Goal: Task Accomplishment & Management: Complete application form

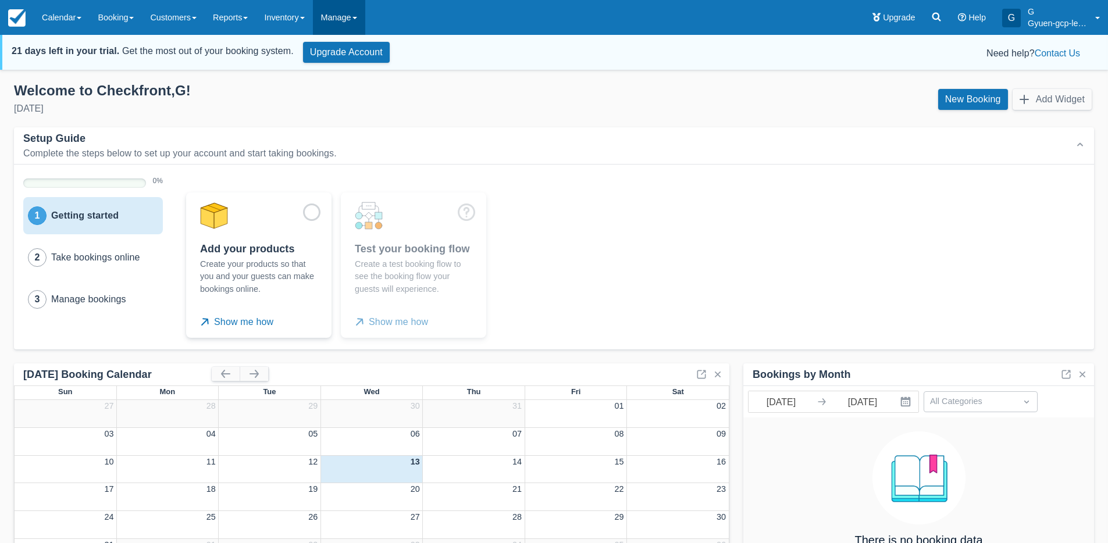
click at [345, 17] on link "Manage" at bounding box center [339, 17] width 52 height 35
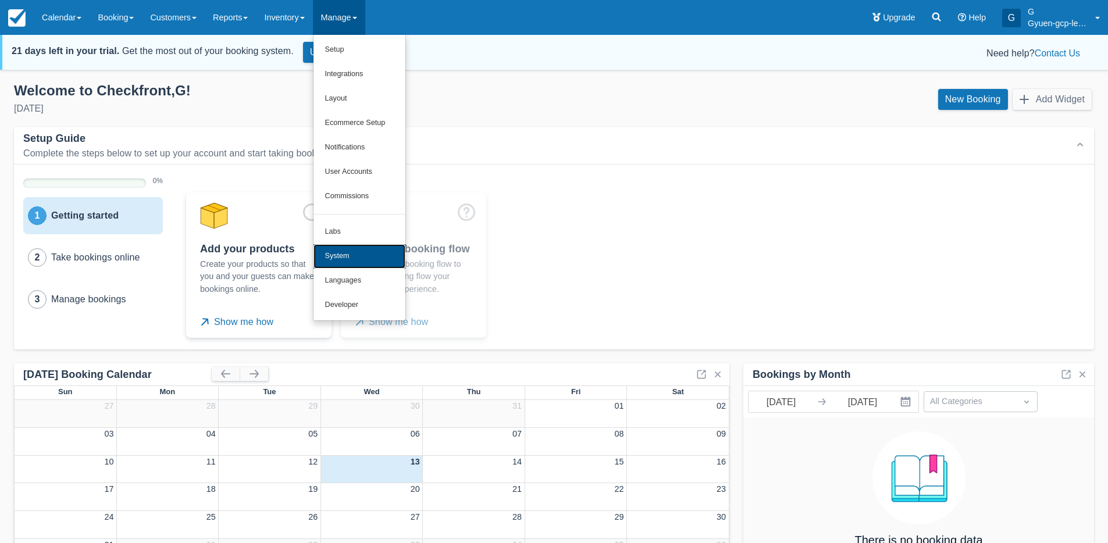
click at [345, 251] on link "System" at bounding box center [360, 256] width 92 height 24
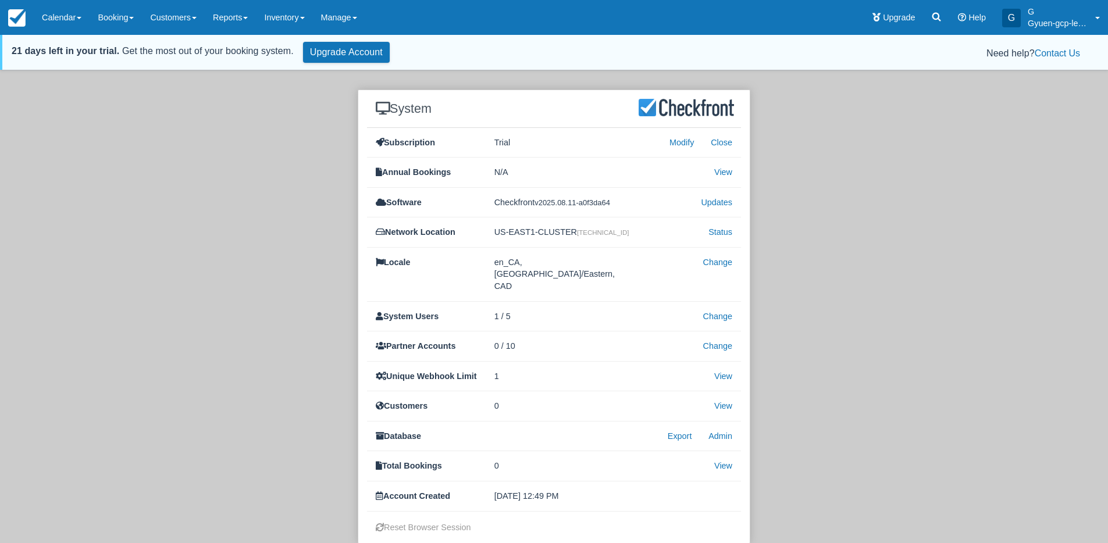
click at [252, 259] on div "System Subscription Trial Modify Close Annual Bookings N/A View Software Checkf…" at bounding box center [554, 317] width 1091 height 454
click at [364, 22] on link "Manage" at bounding box center [339, 17] width 52 height 35
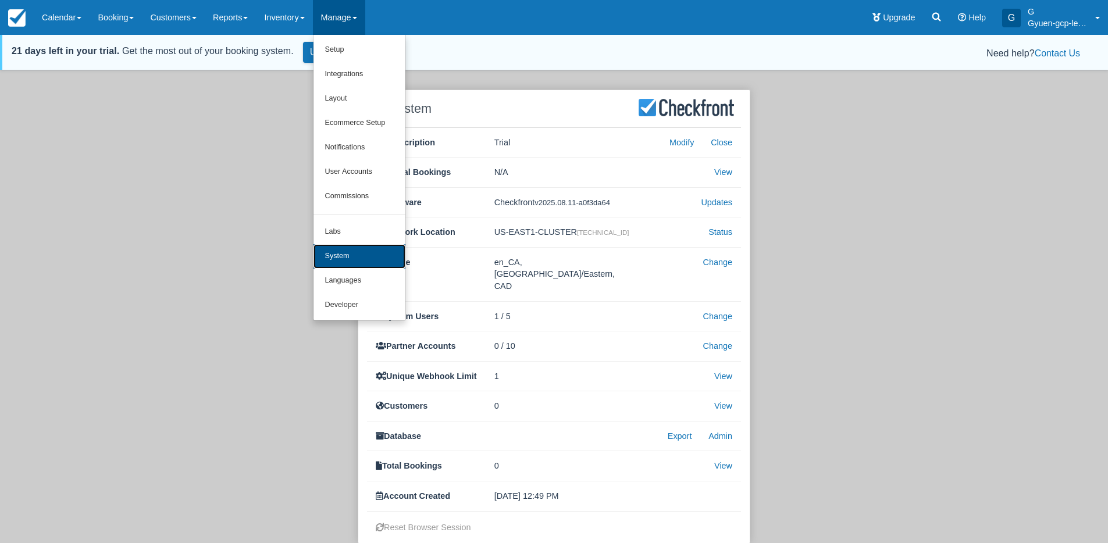
click at [354, 252] on link "System" at bounding box center [360, 256] width 92 height 24
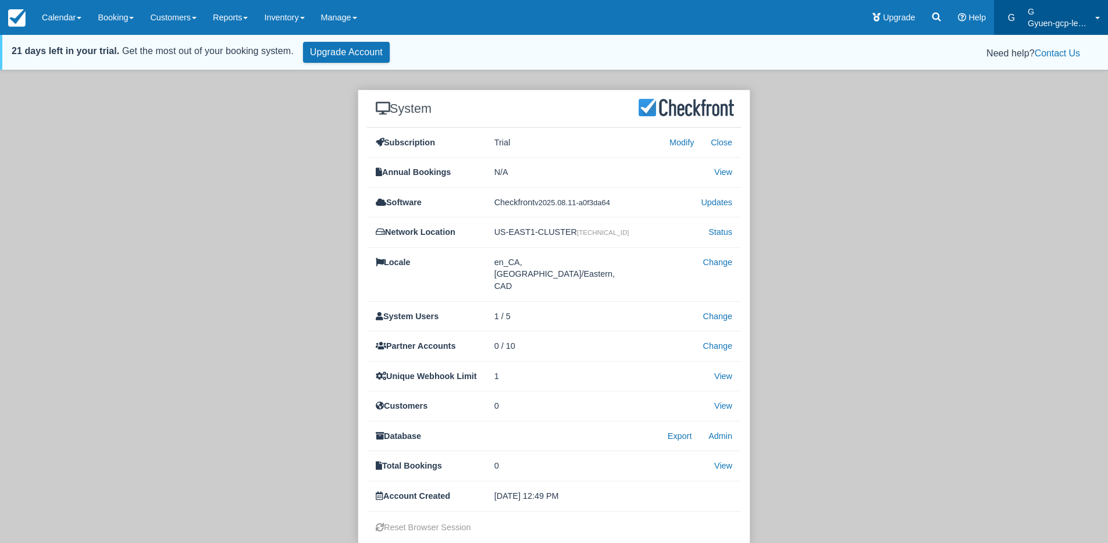
click at [1064, 19] on p "Gyuen-gcp-legacy-20250813-staging" at bounding box center [1058, 23] width 60 height 12
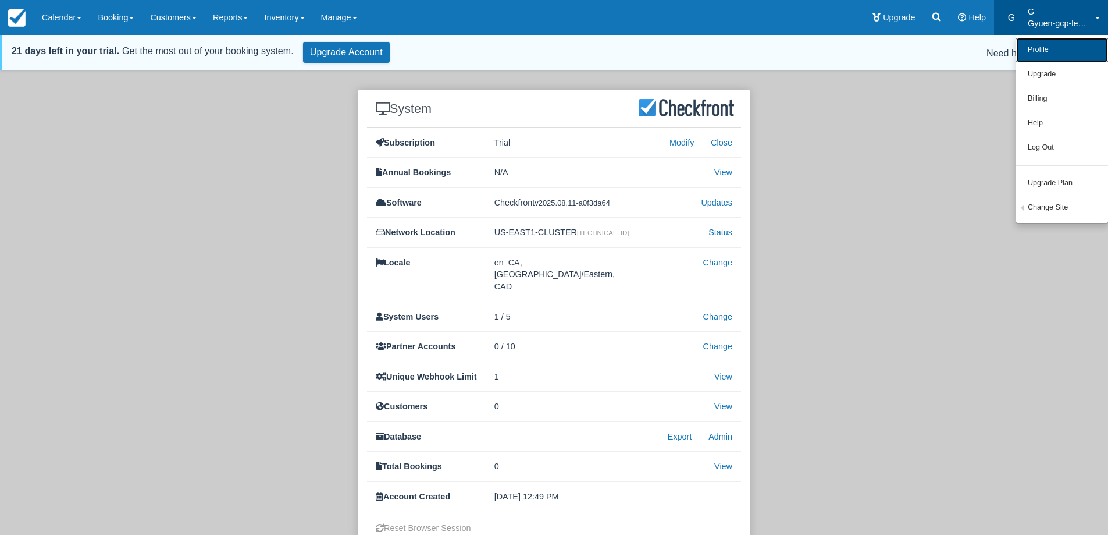
click at [1037, 52] on link "Profile" at bounding box center [1062, 50] width 92 height 24
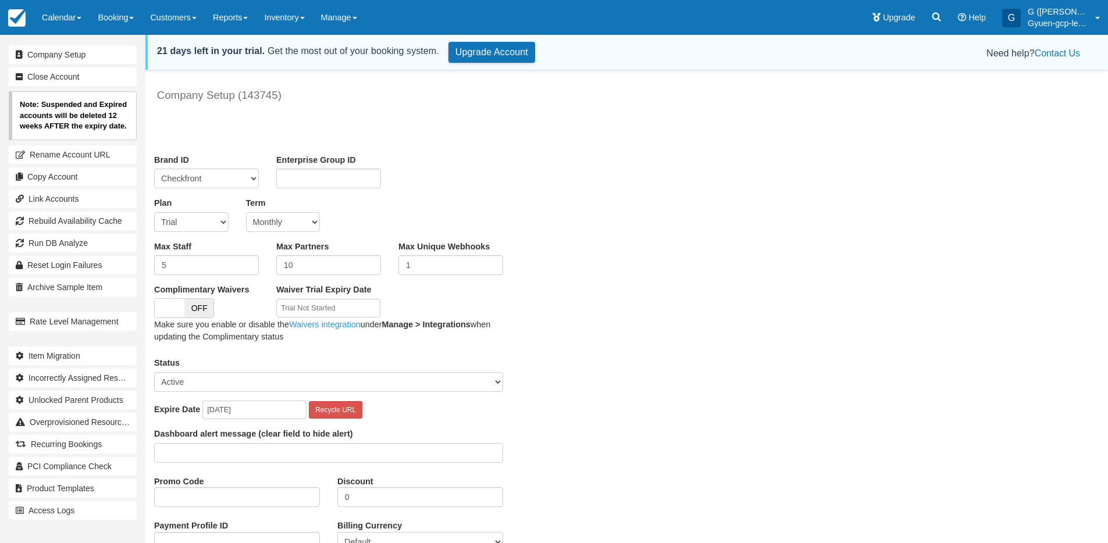
click at [210, 226] on select "Trial Soho Professional Plus Managed Developer Partner Flex Complementary Hiber…" at bounding box center [191, 222] width 74 height 20
select select "10"
click at [154, 212] on select "Trial Soho Professional Plus Managed Developer Partner Flex Complementary Hiber…" at bounding box center [191, 222] width 74 height 20
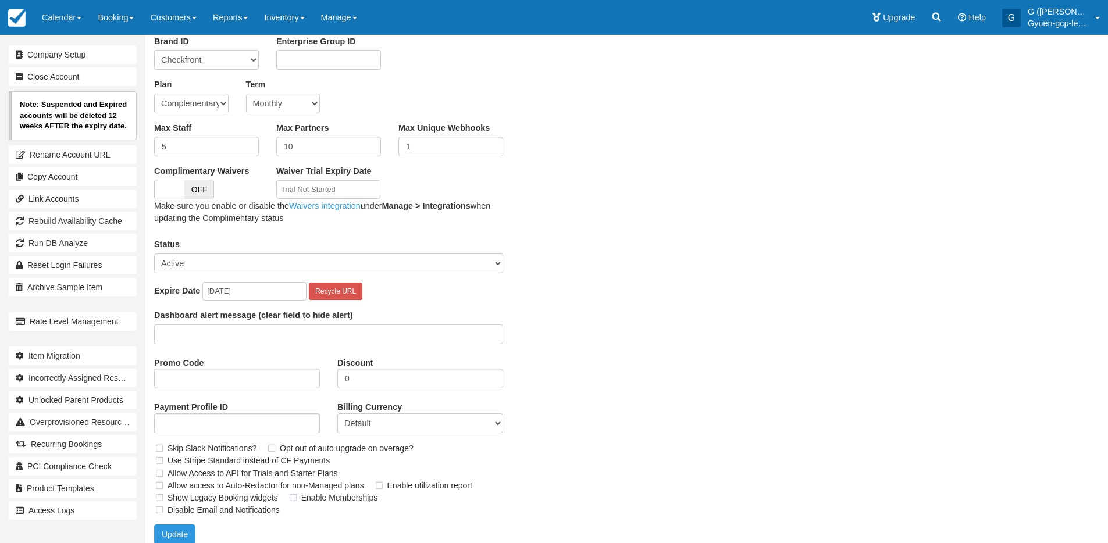
scroll to position [129, 0]
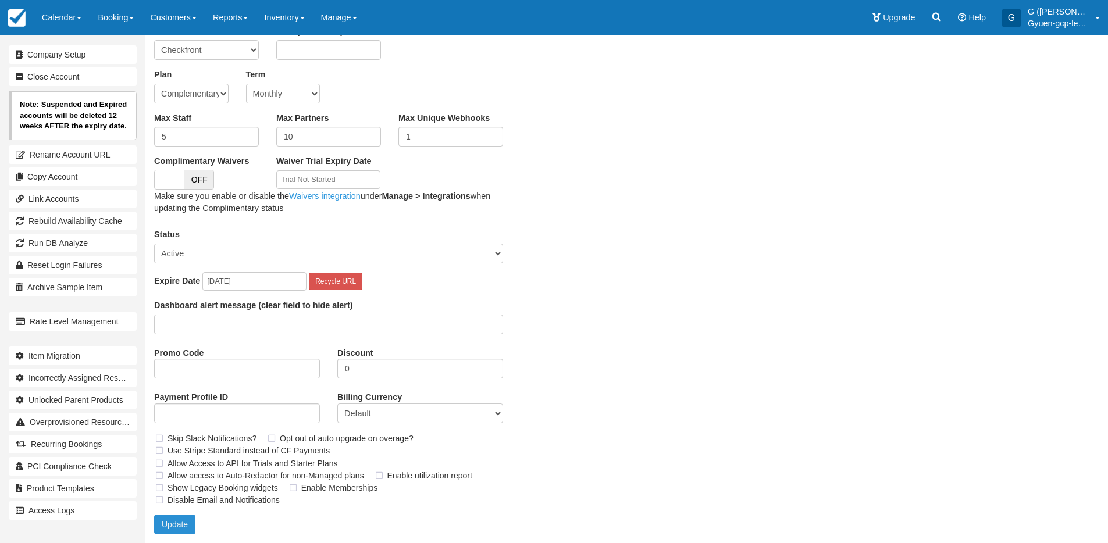
click at [177, 524] on button "Update" at bounding box center [174, 525] width 41 height 20
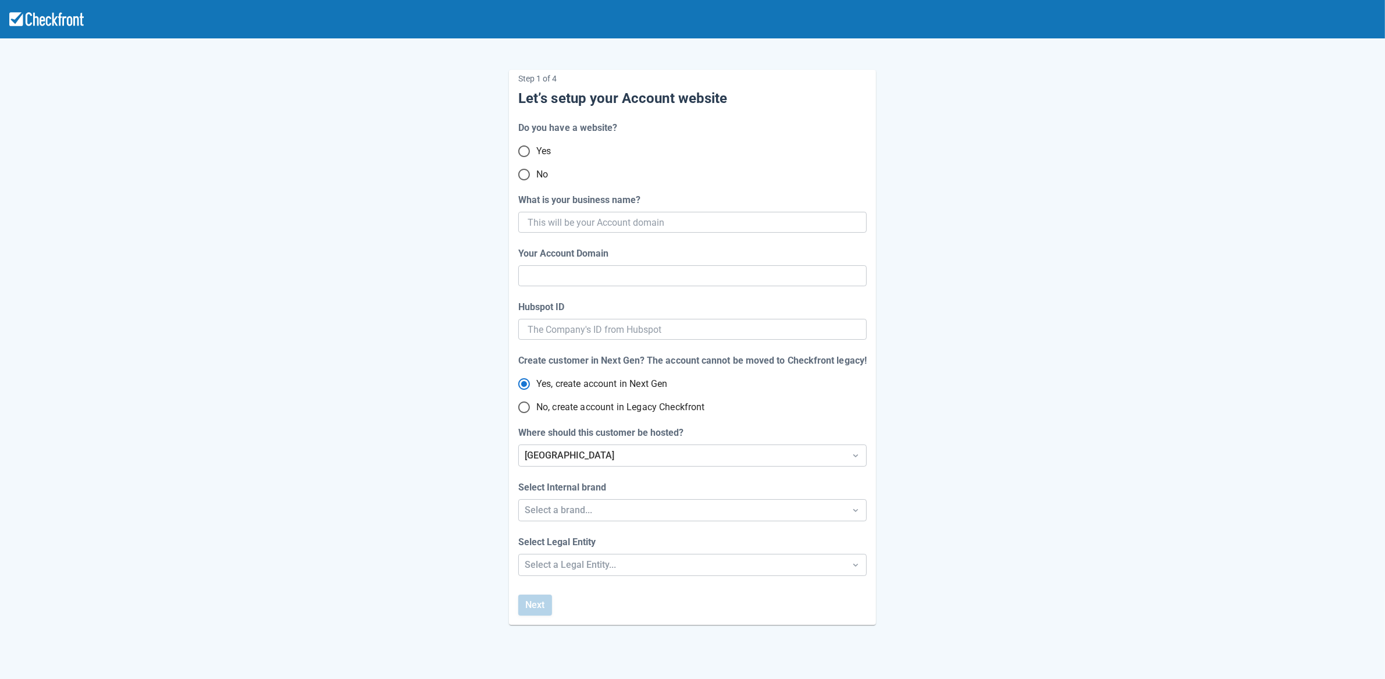
click at [528, 177] on input "No" at bounding box center [524, 174] width 24 height 24
radio input "true"
click at [670, 222] on input "What is your business name?" at bounding box center [692, 222] width 328 height 21
paste input "gpy-20250813t0900"
type input "gpy-20250813t0900"
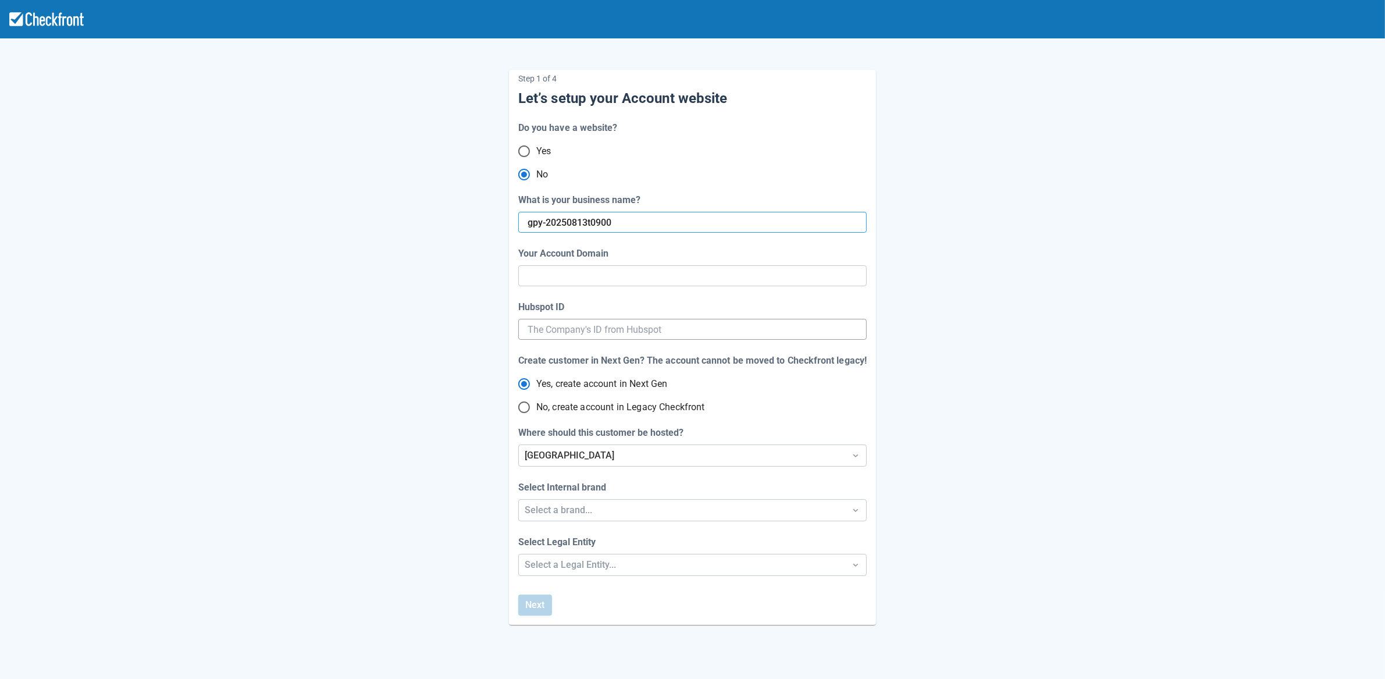
type input "gpy-20250813-t-0900"
radio input "true"
radio input "false"
type input "gpy-20250813t0900"
click at [571, 404] on span "No, create account in Legacy Checkfront" at bounding box center [620, 407] width 169 height 14
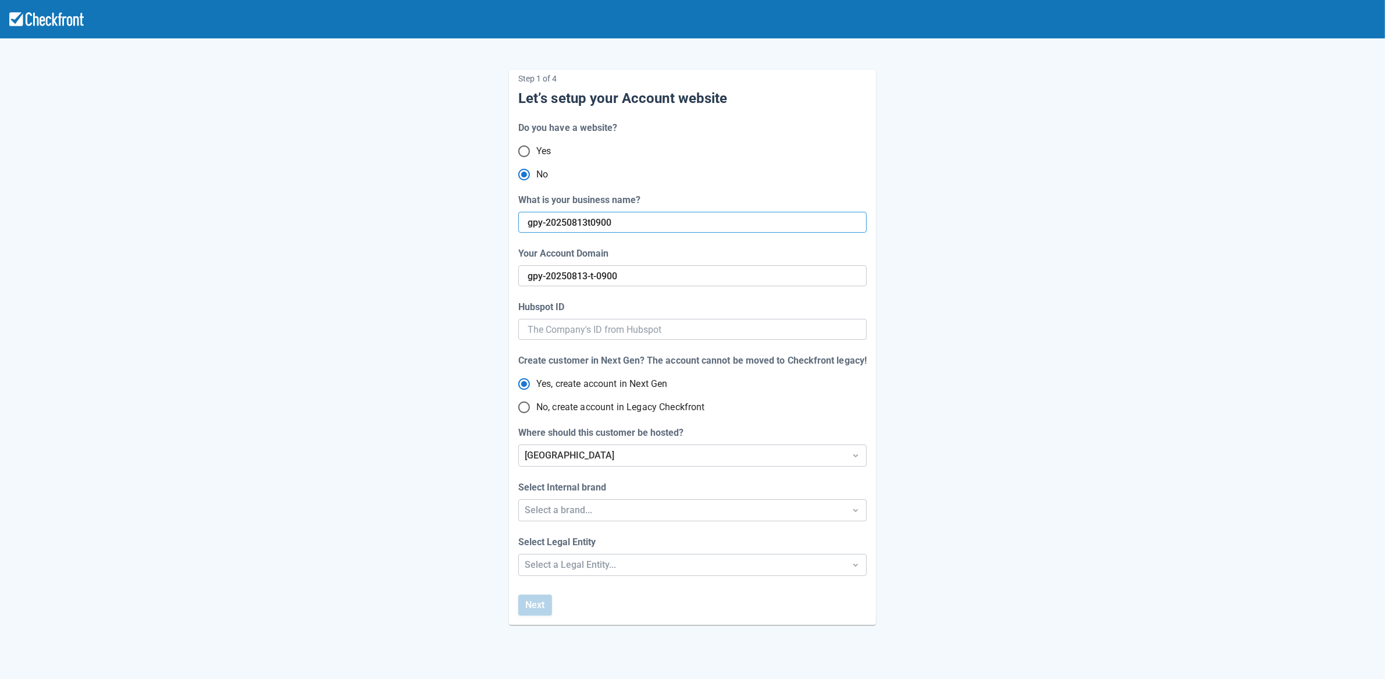
click at [536, 404] on input "No, create account in Legacy Checkfront" at bounding box center [524, 407] width 24 height 24
radio input "true"
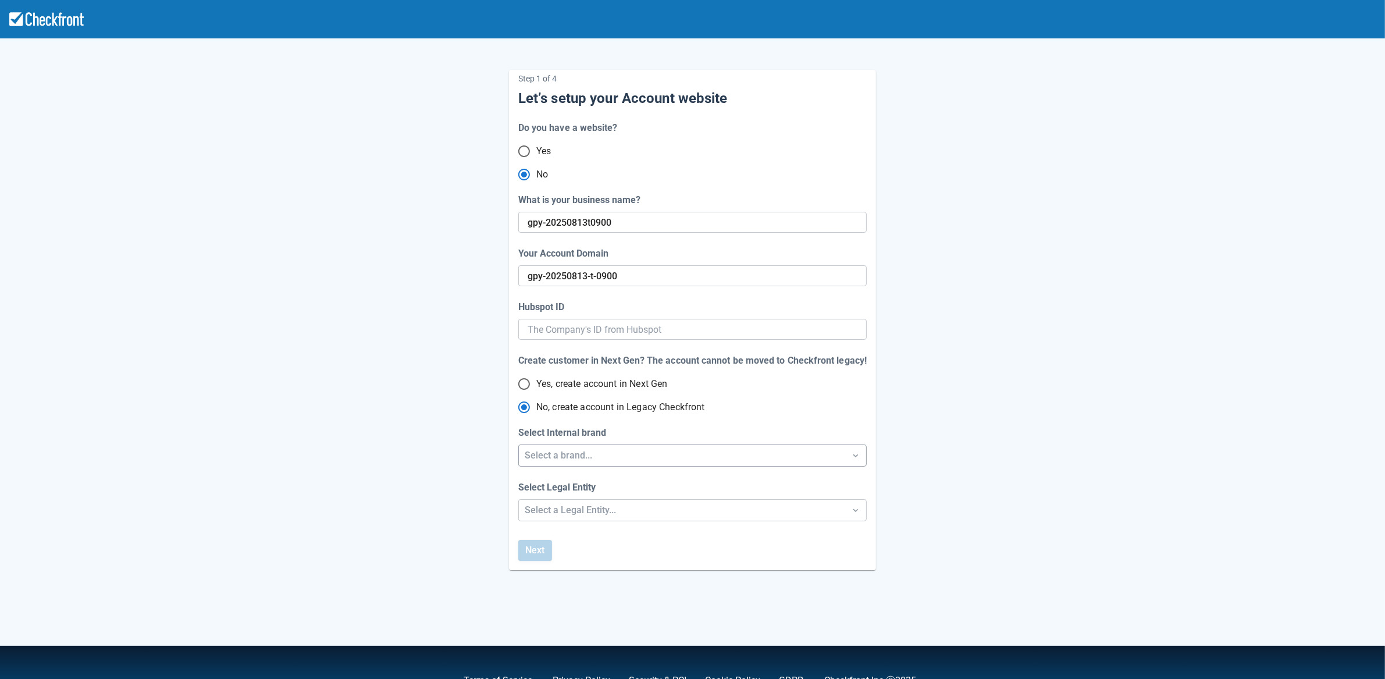
radio input "true"
click at [570, 451] on div "Select a brand..." at bounding box center [682, 456] width 315 height 14
click at [572, 494] on div "Checkfront" at bounding box center [693, 486] width 348 height 24
click at [571, 508] on div "Select a Legal Entity..." at bounding box center [682, 510] width 315 height 14
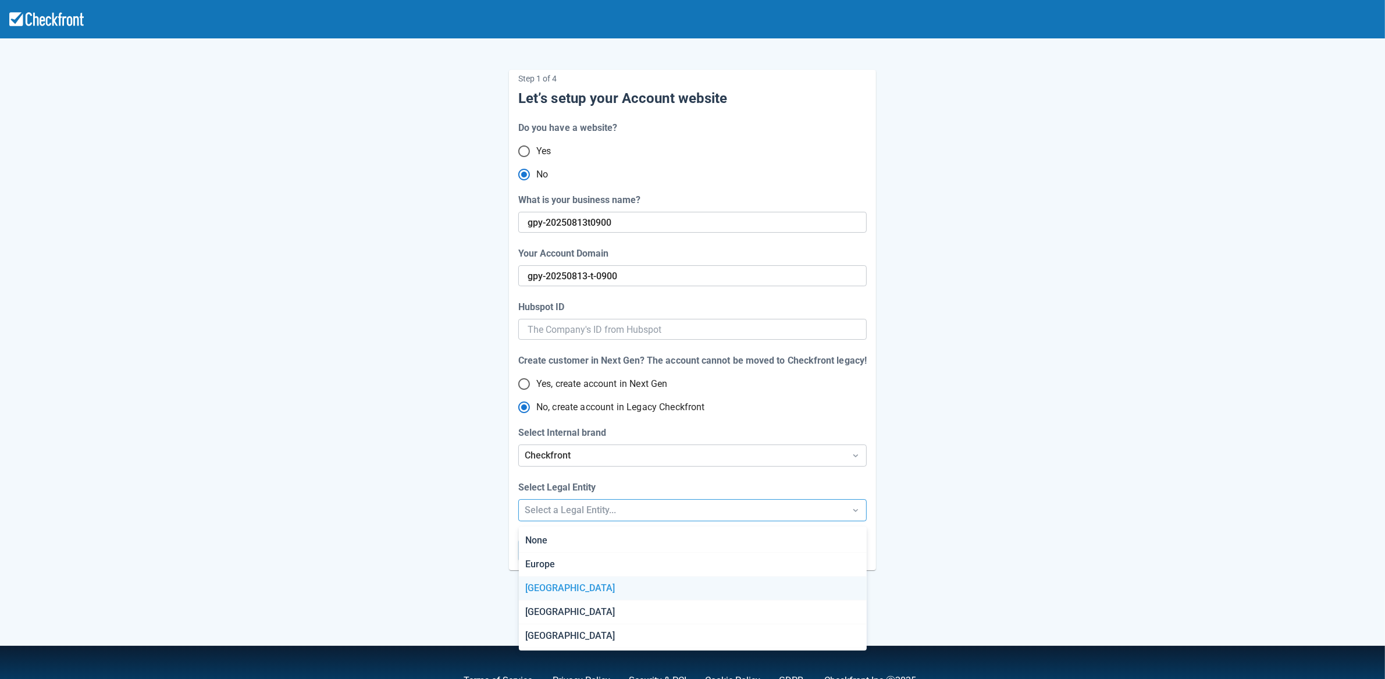
click at [563, 586] on div "[GEOGRAPHIC_DATA]" at bounding box center [693, 588] width 348 height 24
radio input "false"
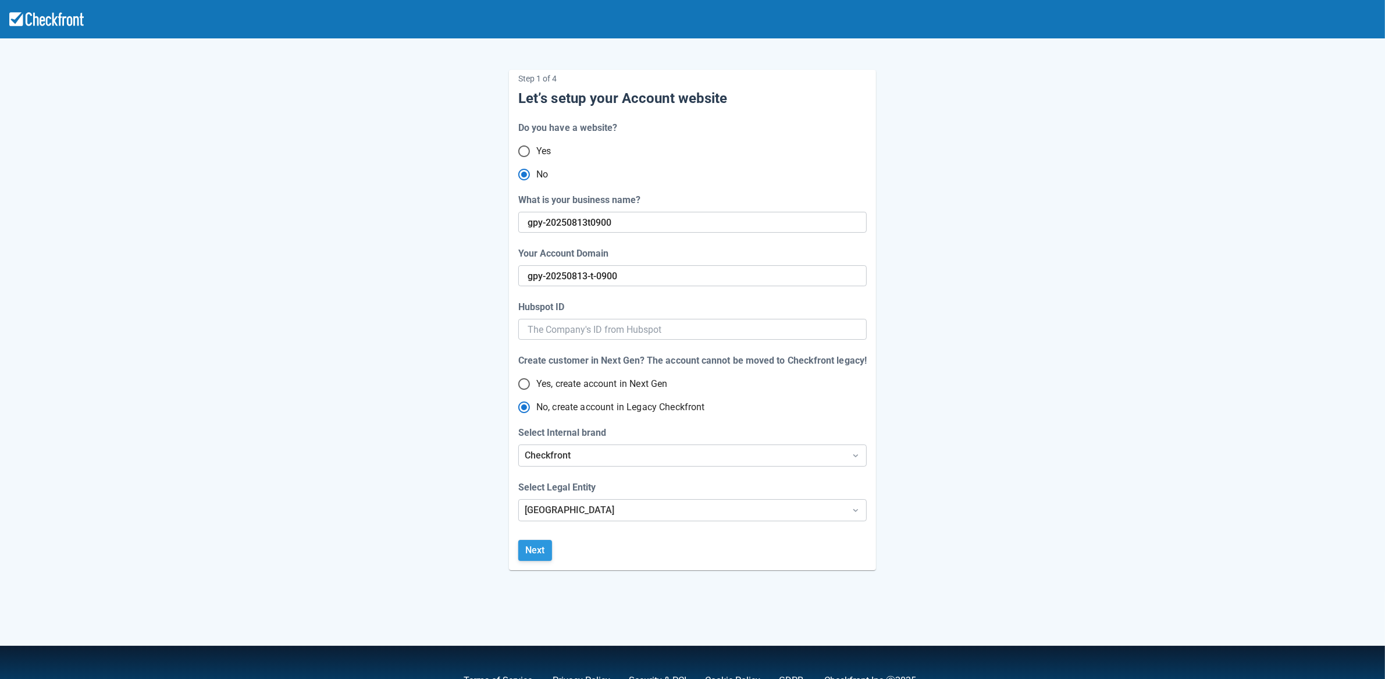
click at [535, 547] on button "Next" at bounding box center [535, 550] width 34 height 21
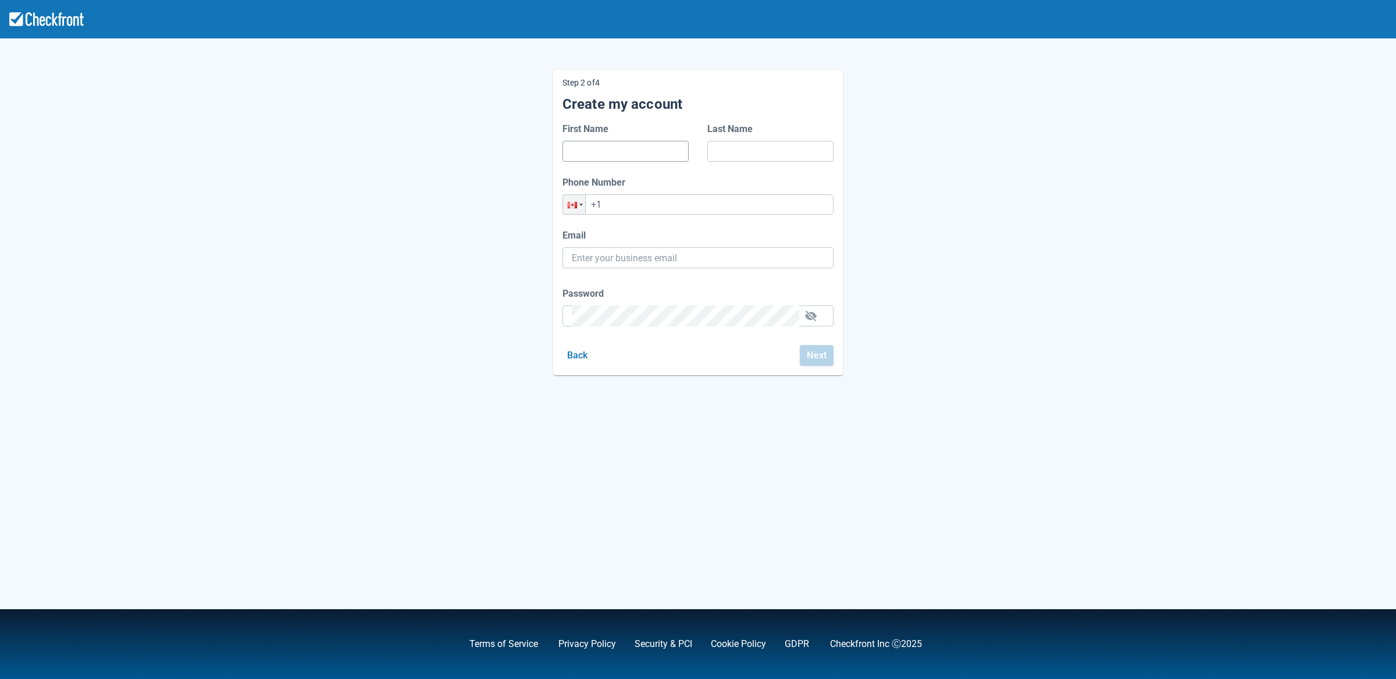
click at [614, 153] on input "First Name" at bounding box center [626, 151] width 108 height 21
type input "f"
click at [744, 149] on input "Last Name" at bounding box center [771, 151] width 108 height 21
type input "d"
click at [704, 198] on input "+1" at bounding box center [698, 204] width 271 height 20
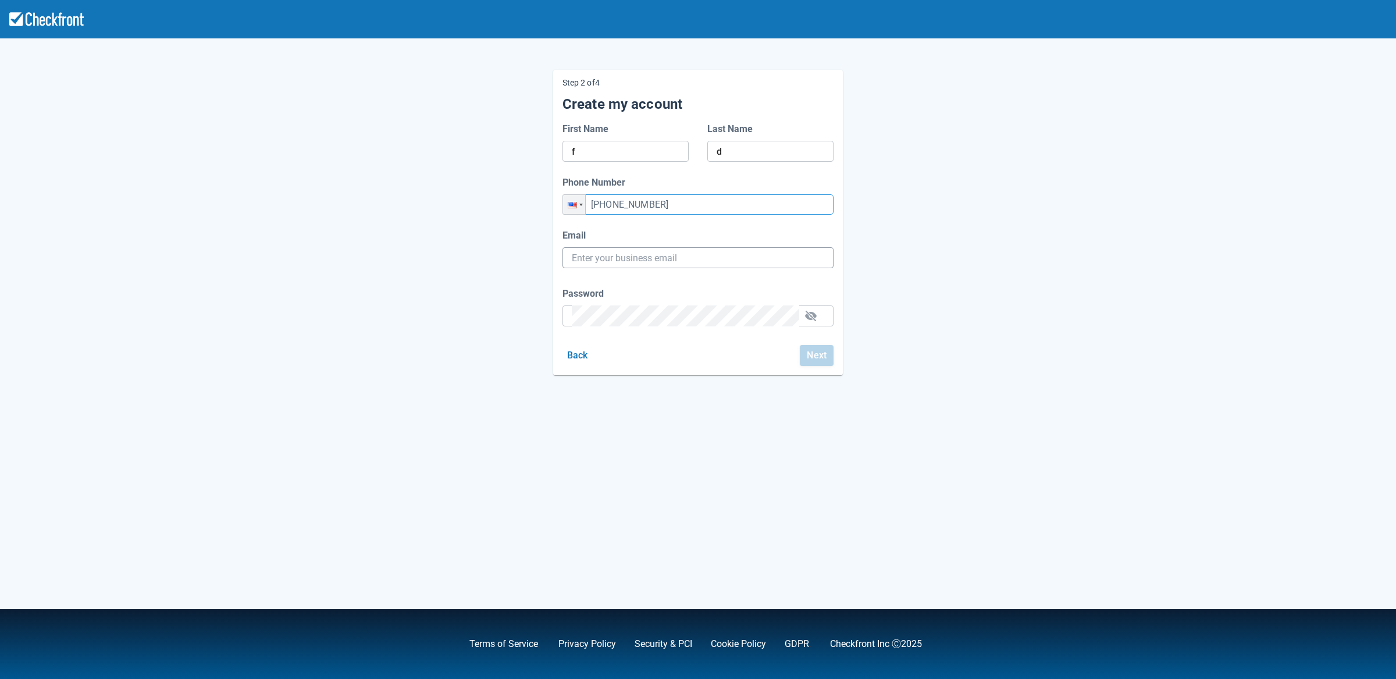
type input "+1 (435) 423-6436"
click at [681, 261] on input "Email" at bounding box center [698, 257] width 252 height 21
paste input "gpy-20250813t0900"
click at [678, 254] on input "gpy-20250813t0900" at bounding box center [698, 257] width 252 height 21
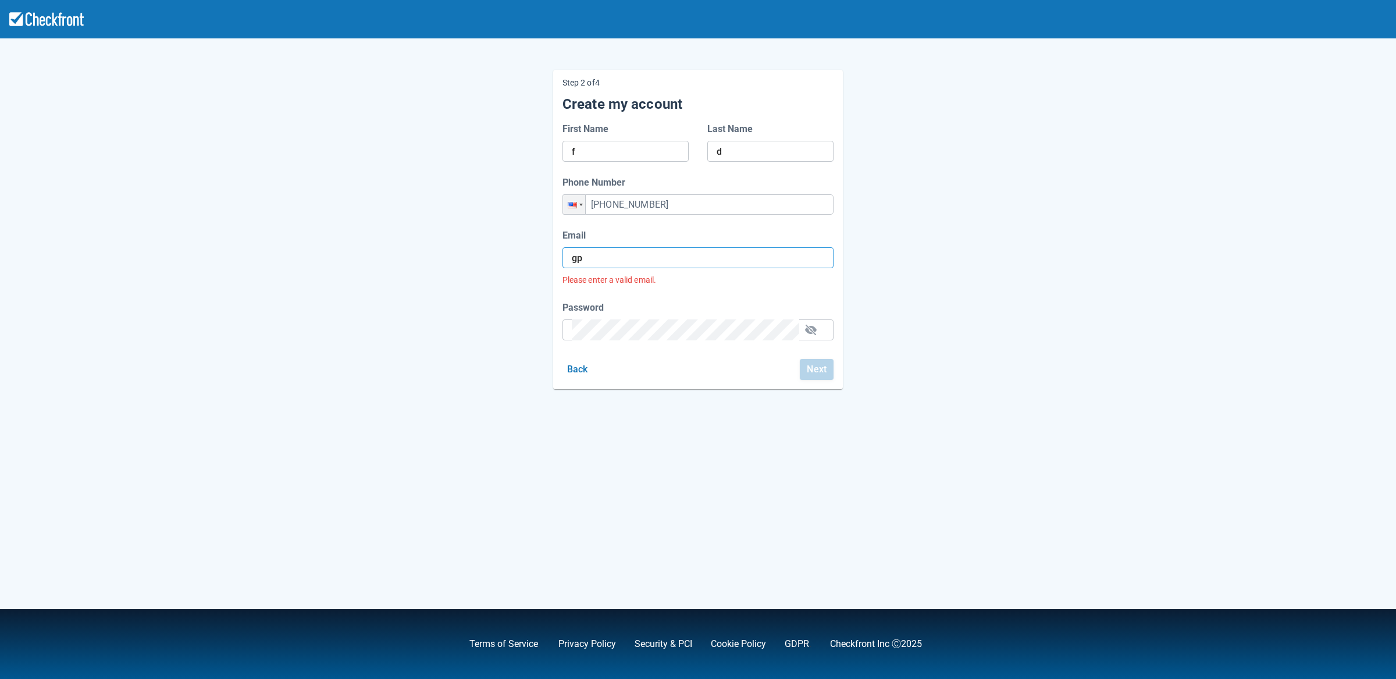
type input "g"
paste input "gpy-20250813t0900@email.ghostinspector.com"
type input "gpy-20250813t0900@email.ghostinspector.com"
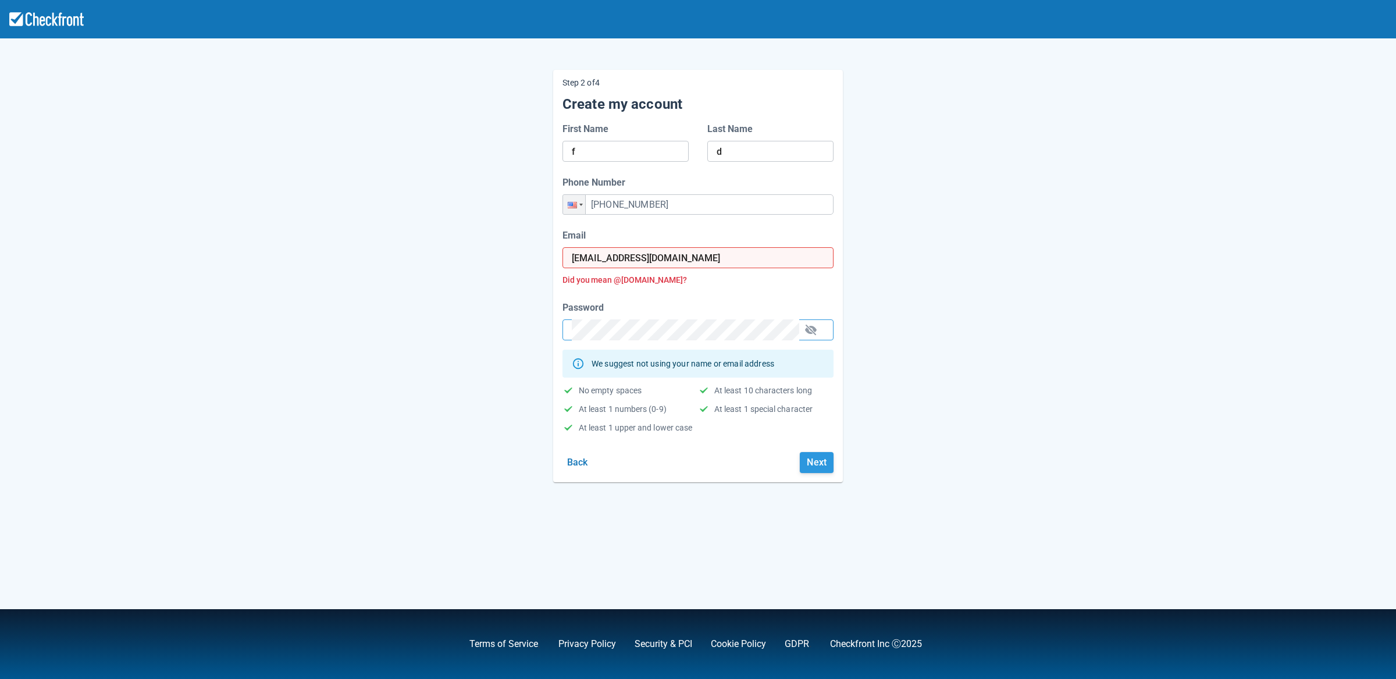
click at [819, 469] on button "Next" at bounding box center [817, 462] width 34 height 21
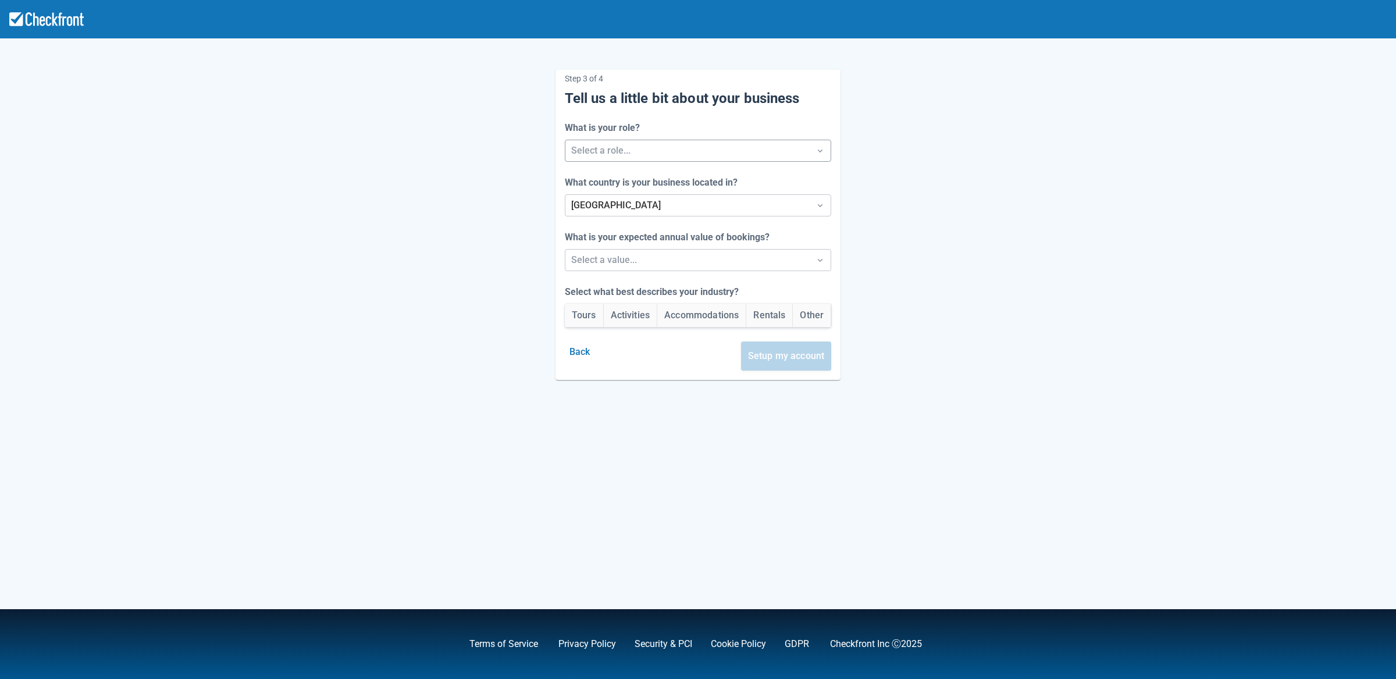
click at [711, 151] on div at bounding box center [687, 151] width 233 height 16
click at [701, 203] on div "Staff" at bounding box center [698, 205] width 273 height 24
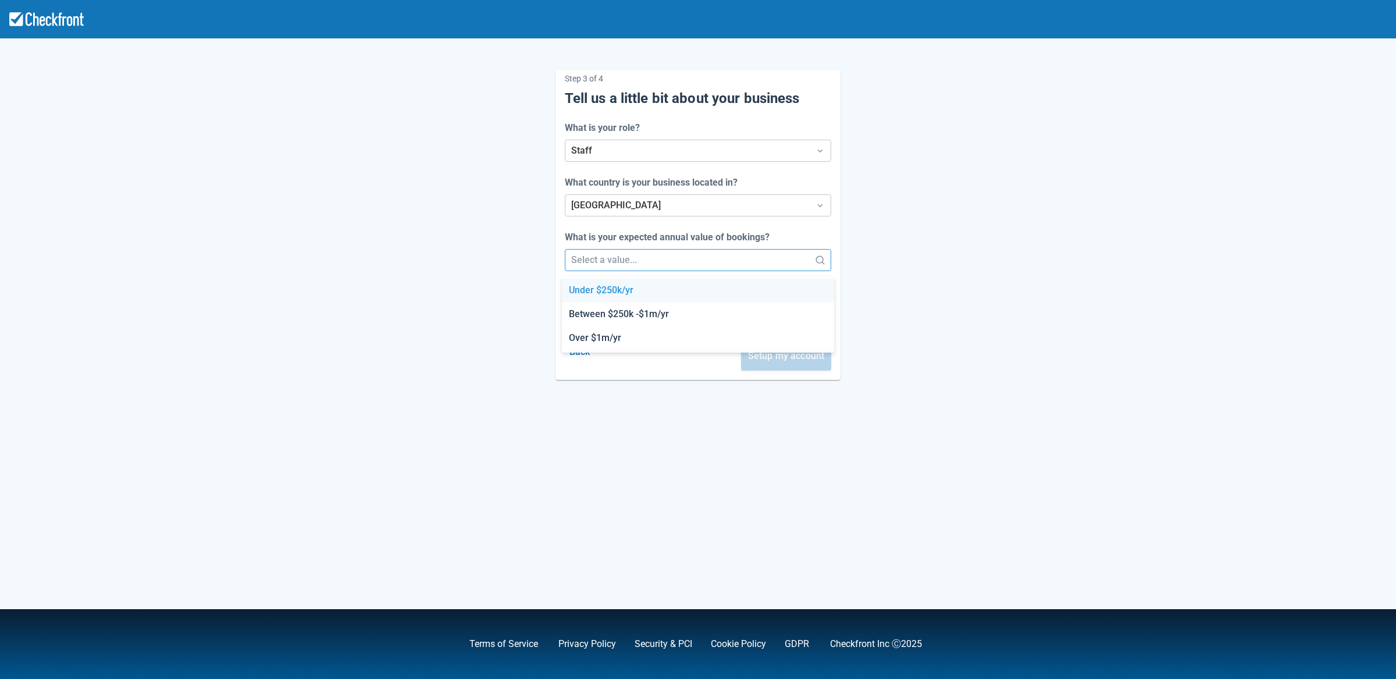
click at [671, 268] on div at bounding box center [687, 260] width 233 height 16
click at [654, 329] on div "Over $1m/yr" at bounding box center [698, 338] width 273 height 24
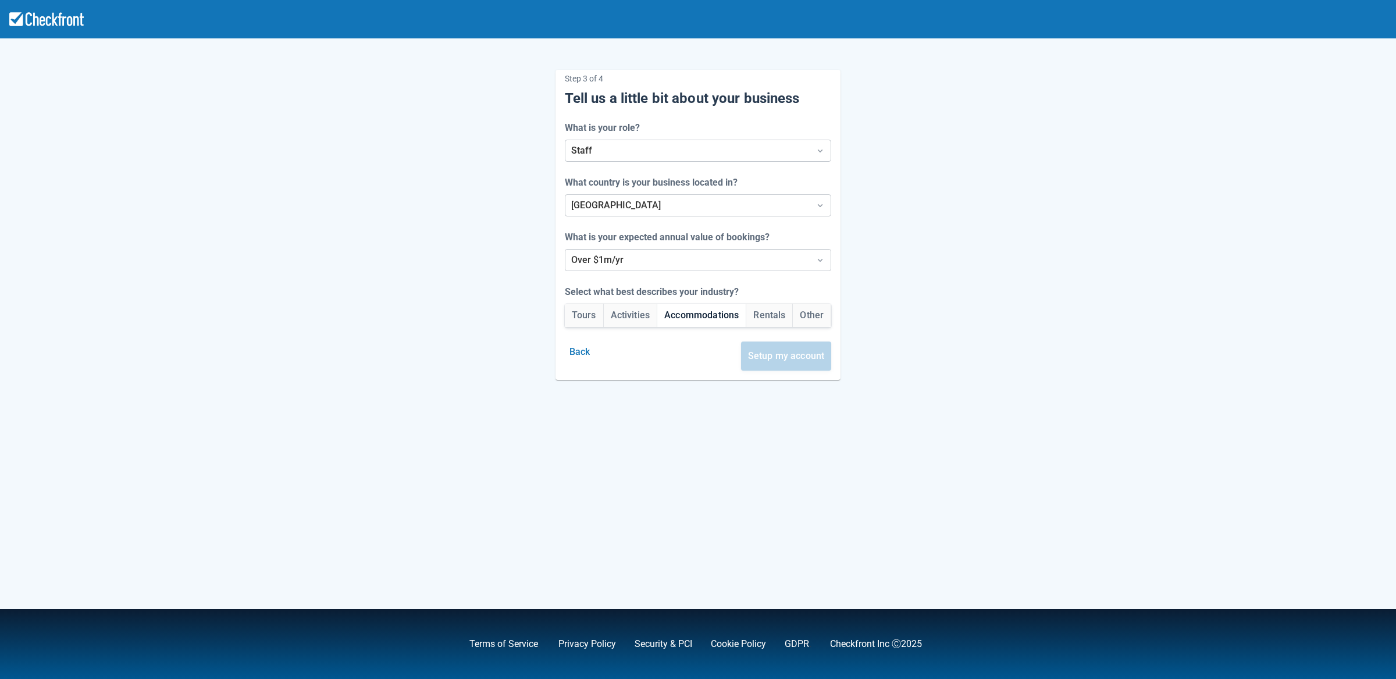
click at [675, 316] on button "Accommodations" at bounding box center [701, 315] width 88 height 23
click at [784, 355] on button "Setup my account" at bounding box center [786, 355] width 91 height 29
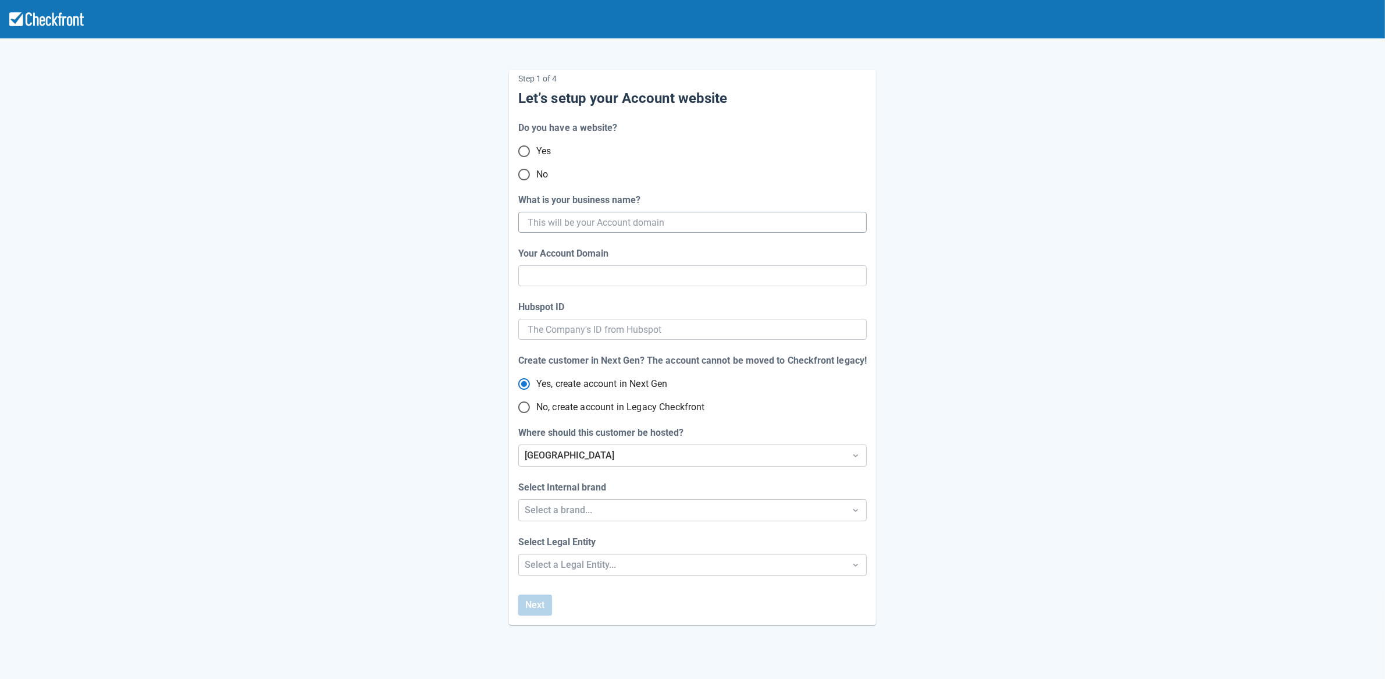
click at [591, 222] on input "What is your business name?" at bounding box center [692, 222] width 328 height 21
paste input "gpy-20250813t0910"
type input "gpy-20250813t0910"
type input "gpy-20250813-t-0910"
type input "gpy-20250813t0910"
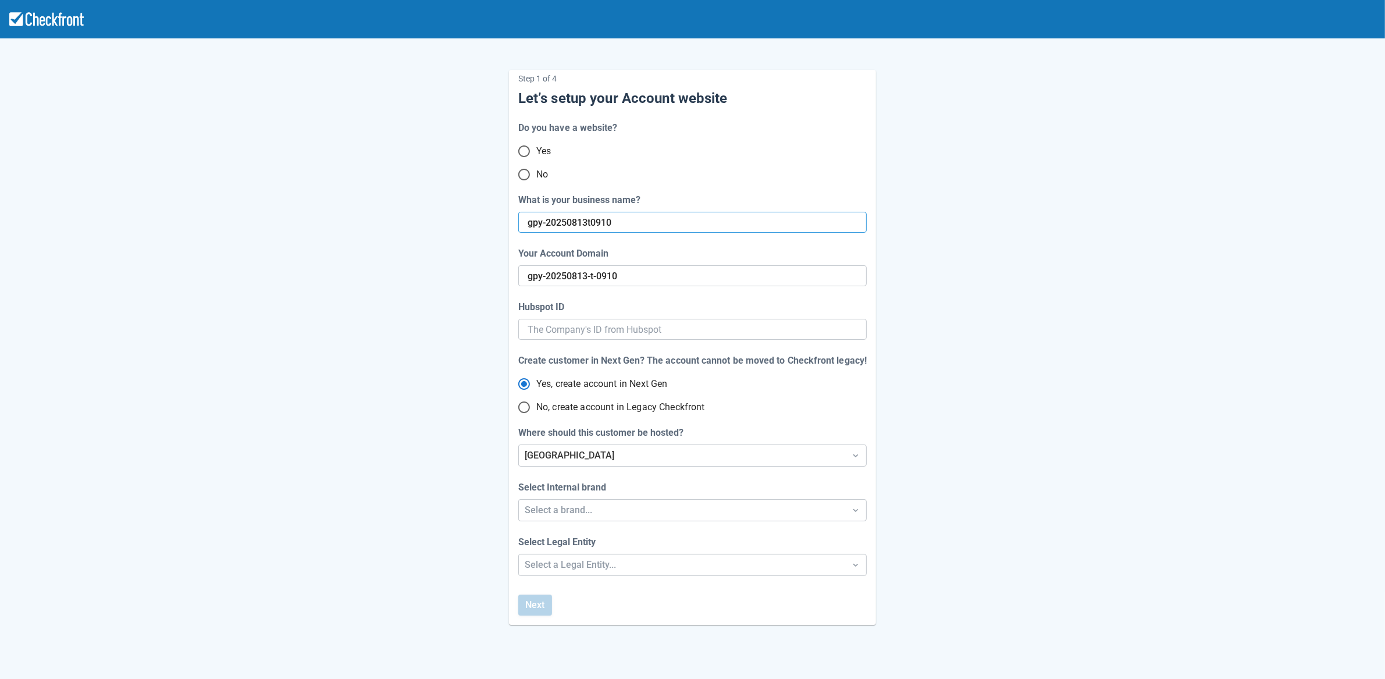
click at [523, 407] on input "No, create account in Legacy Checkfront" at bounding box center [524, 407] width 24 height 24
radio input "true"
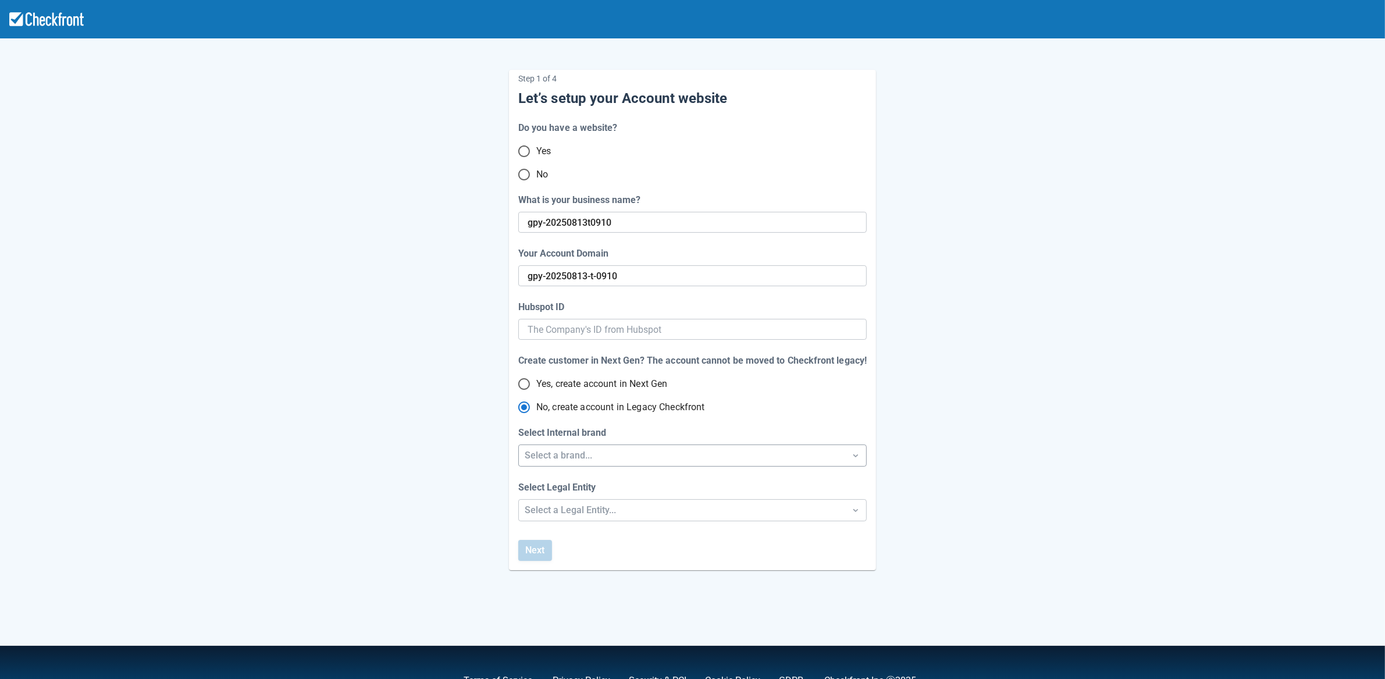
click at [571, 457] on div "Select a brand..." at bounding box center [682, 456] width 315 height 14
click at [565, 490] on div "Checkfront" at bounding box center [693, 486] width 348 height 24
click at [563, 508] on div "Select a Legal Entity..." at bounding box center [682, 510] width 315 height 14
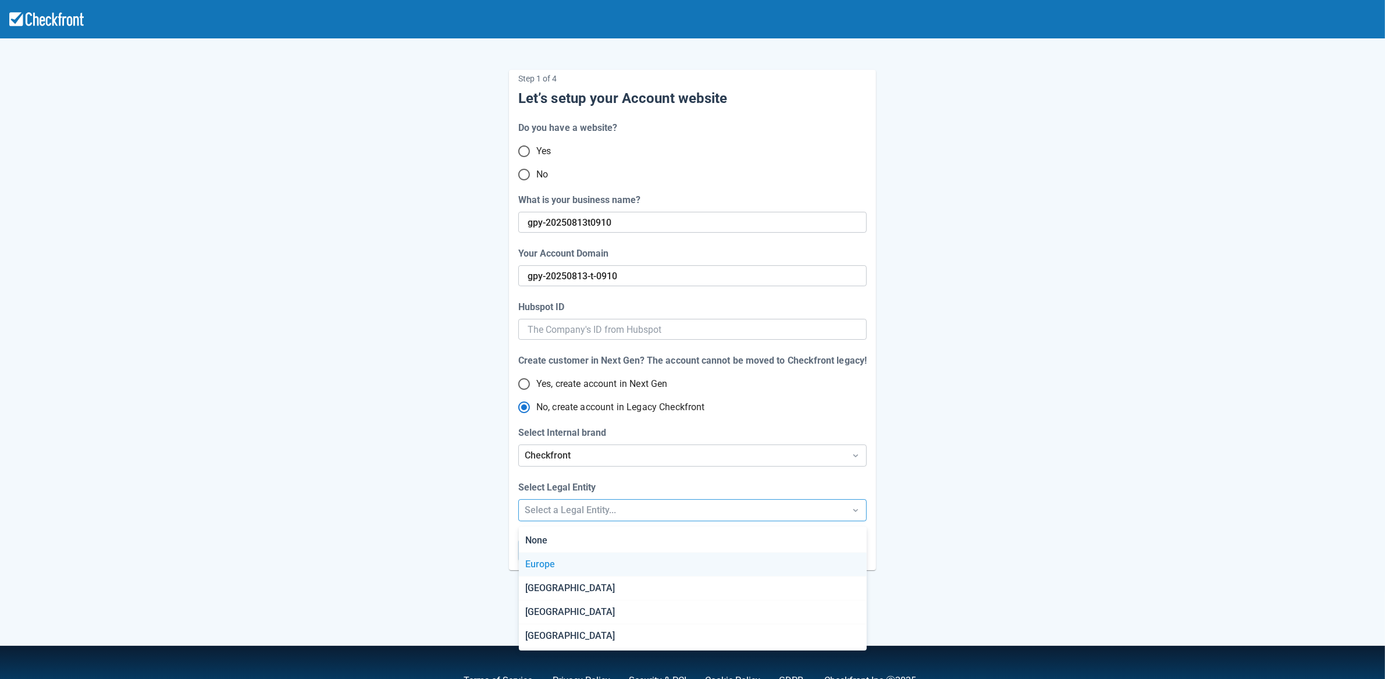
click at [558, 554] on div "Europe" at bounding box center [693, 565] width 348 height 24
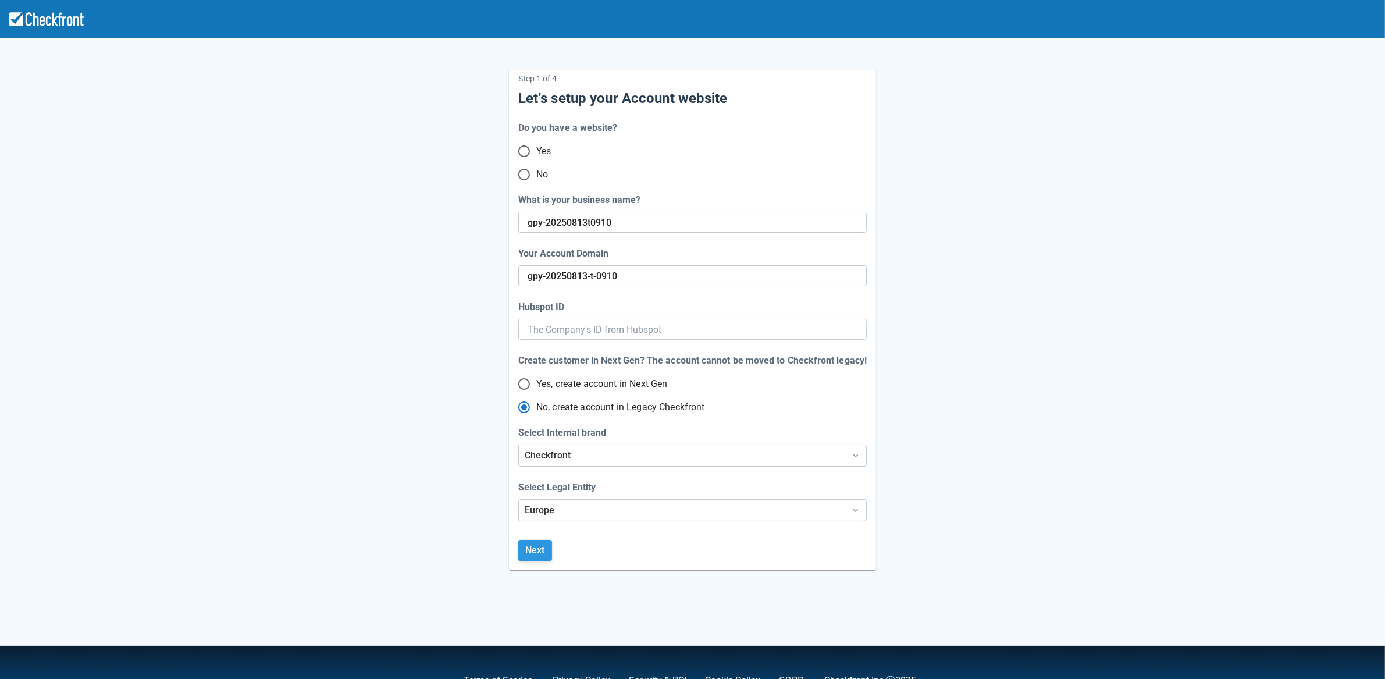
click at [538, 553] on button "Next" at bounding box center [535, 550] width 34 height 21
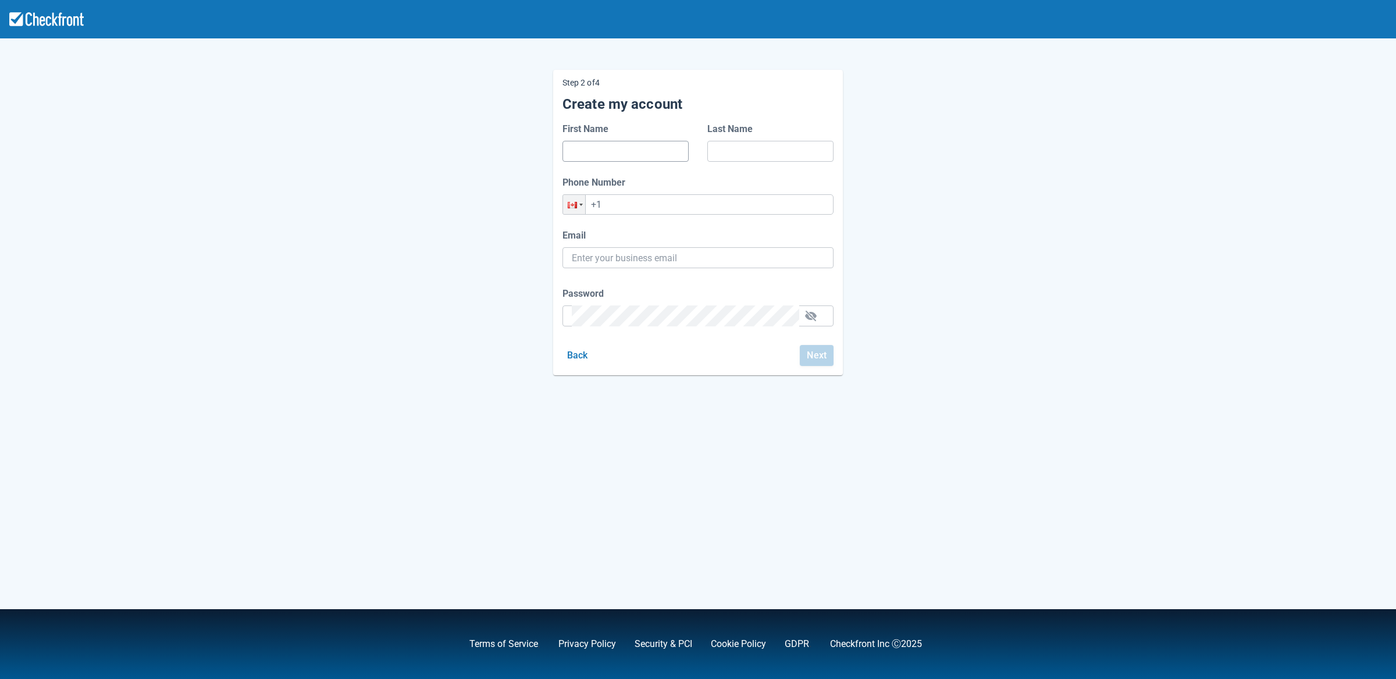
click at [608, 147] on input "First Name" at bounding box center [626, 151] width 108 height 21
type input "d"
click at [750, 147] on input "Last Name" at bounding box center [771, 151] width 108 height 21
type input "d"
click at [664, 255] on input "Email" at bounding box center [698, 257] width 252 height 21
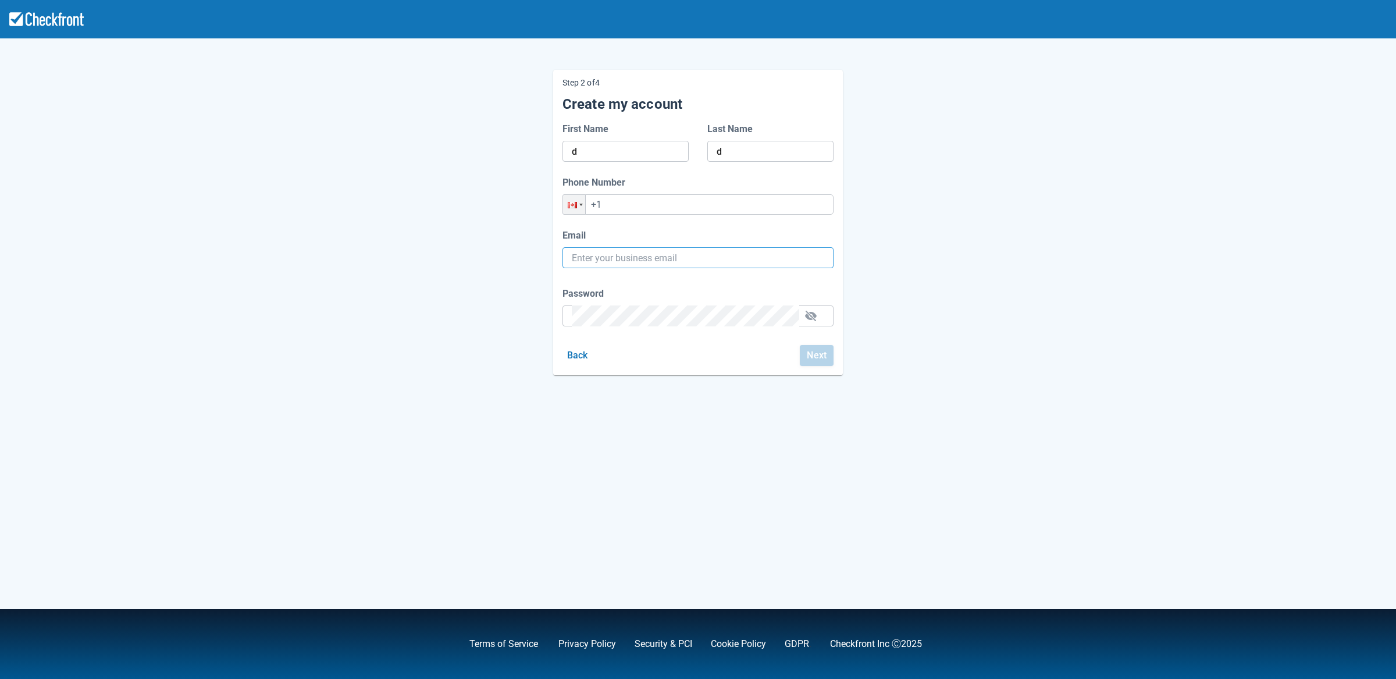
paste input "[EMAIL_ADDRESS][DOMAIN_NAME]"
type input "[EMAIL_ADDRESS][DOMAIN_NAME]"
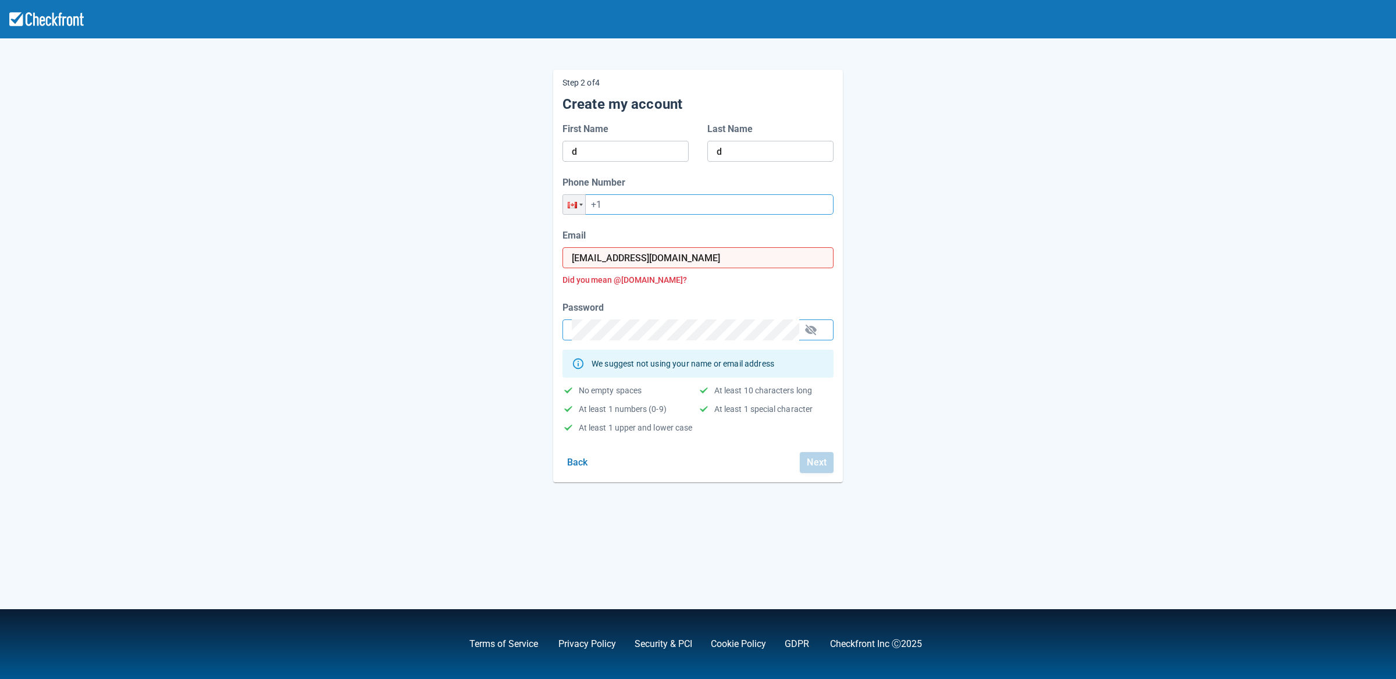
click at [681, 199] on input "+1" at bounding box center [698, 204] width 271 height 20
type input "[PHONE_NUMBER]"
click at [815, 465] on button "Next" at bounding box center [817, 462] width 34 height 21
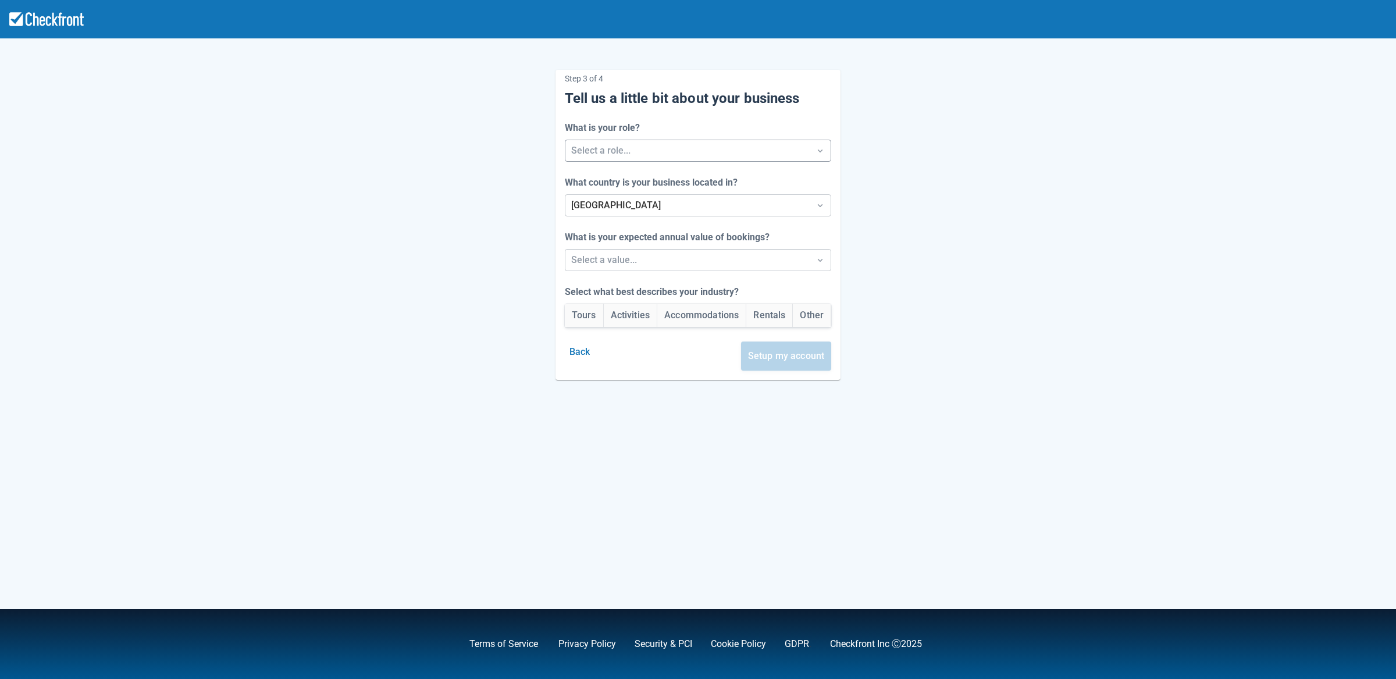
click at [661, 147] on div at bounding box center [687, 151] width 233 height 16
click at [636, 230] on div "Developer" at bounding box center [698, 228] width 273 height 24
click at [644, 205] on div at bounding box center [687, 205] width 233 height 16
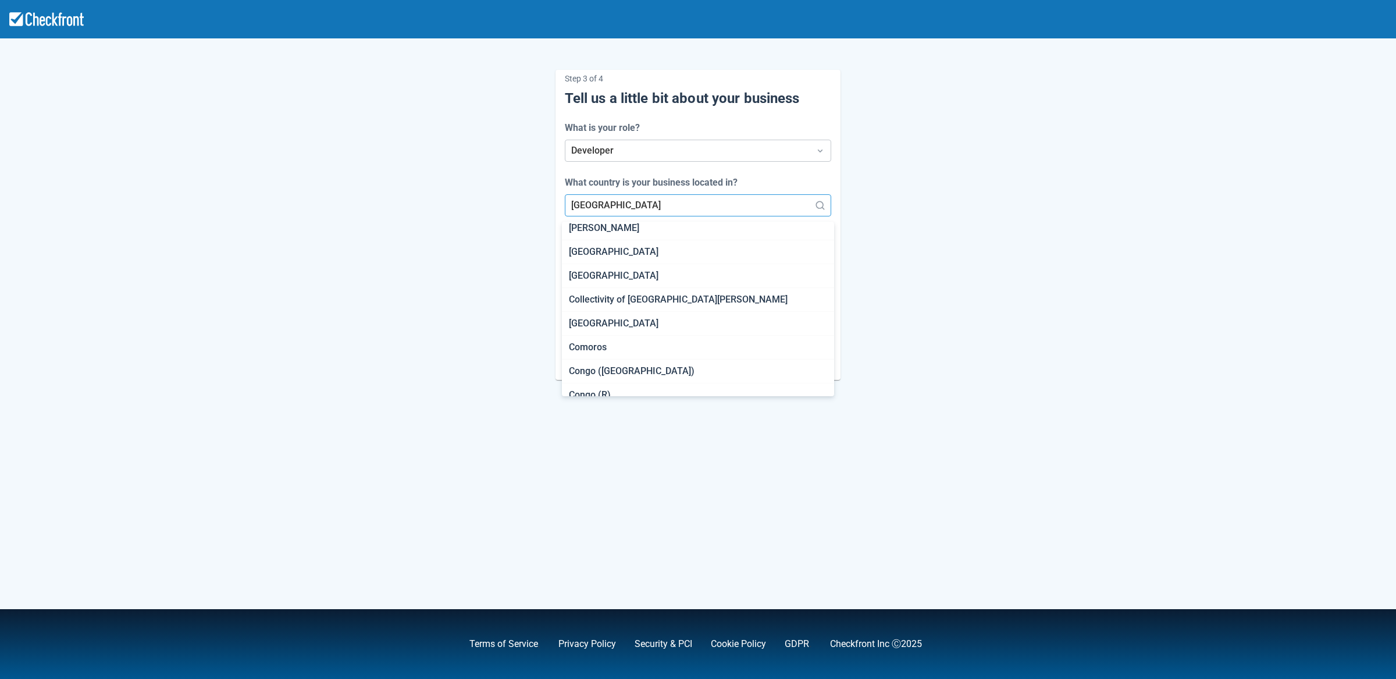
scroll to position [925, 0]
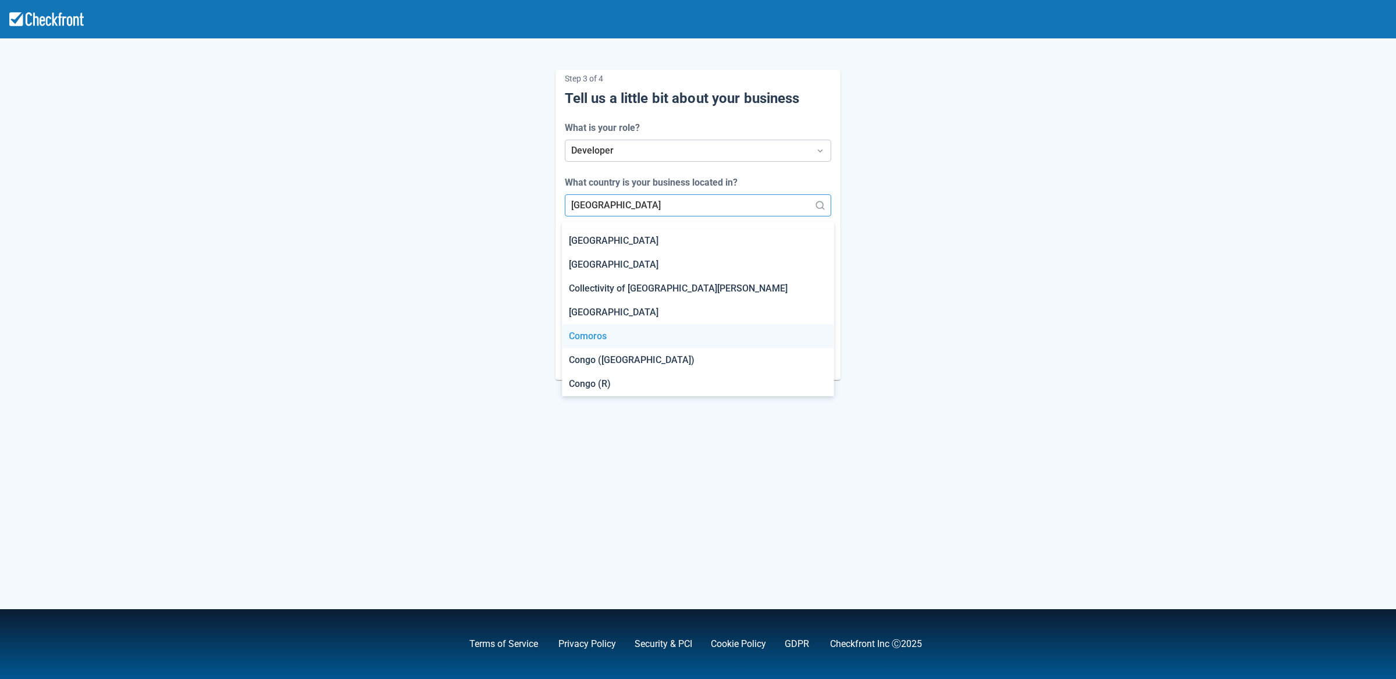
click at [631, 332] on div "Comoros" at bounding box center [698, 337] width 273 height 24
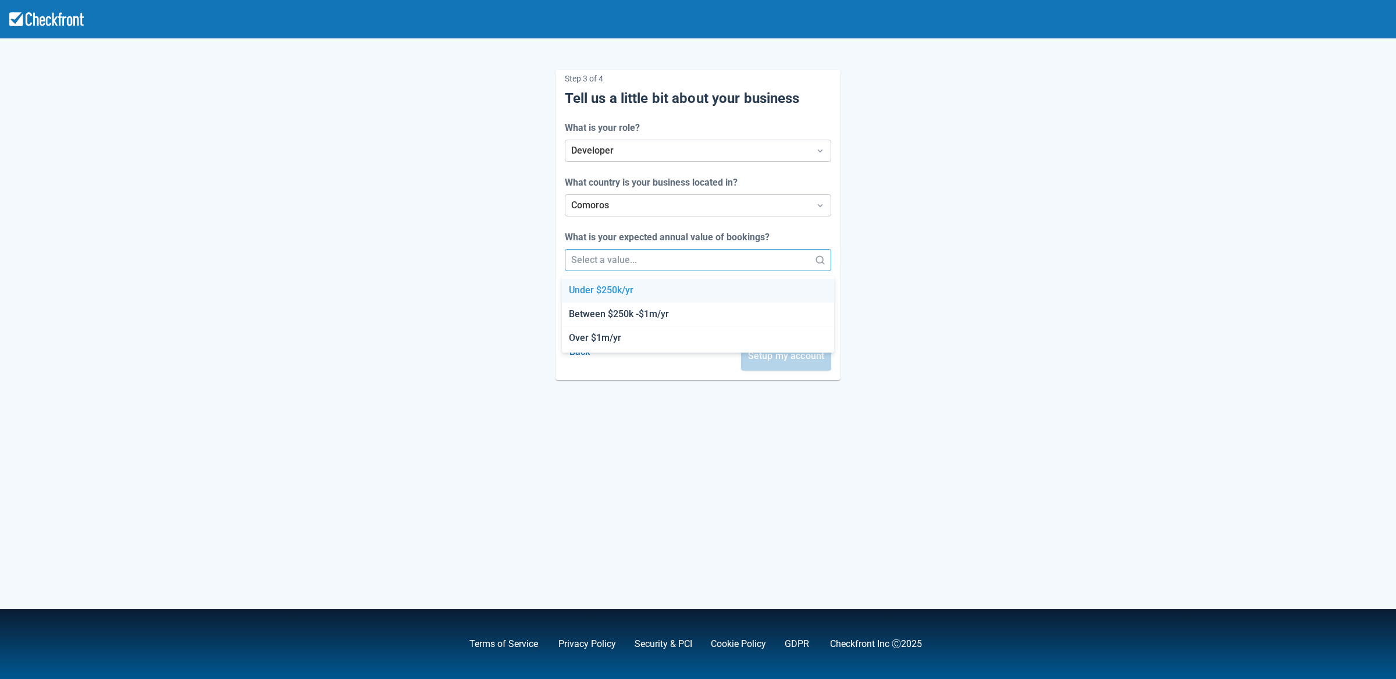
click at [652, 251] on div "Select a value..." at bounding box center [687, 260] width 245 height 21
click at [636, 307] on div "Between $250k -$1m/yr" at bounding box center [698, 314] width 273 height 24
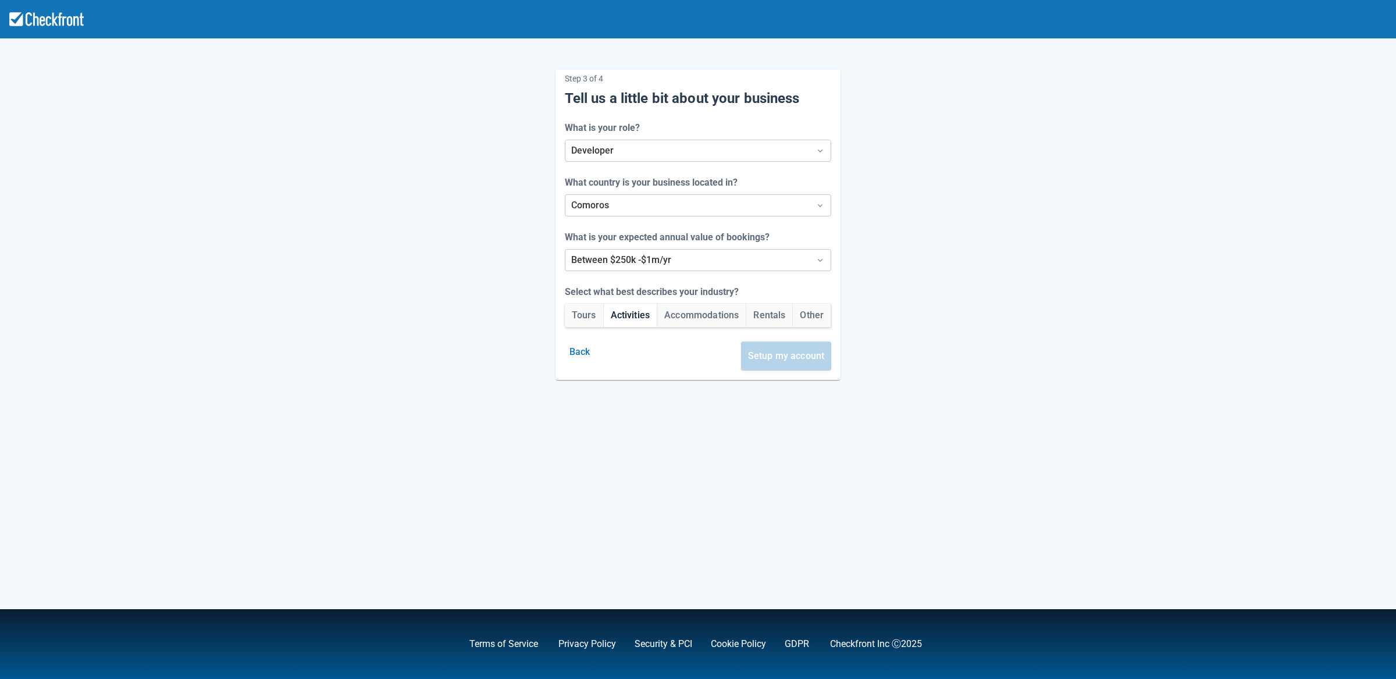
click at [634, 314] on button "Activities" at bounding box center [631, 315] width 54 height 23
click at [780, 352] on button "Setup my account" at bounding box center [786, 355] width 91 height 29
